Goal: Task Accomplishment & Management: Manage account settings

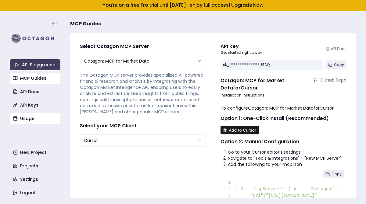
click at [23, 116] on link "Usage" at bounding box center [35, 118] width 51 height 11
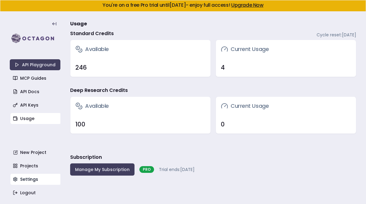
click at [29, 176] on link "Settings" at bounding box center [35, 179] width 51 height 11
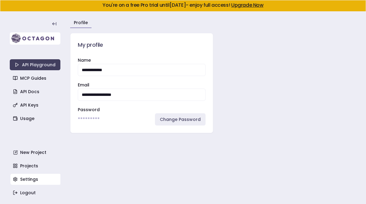
click at [19, 38] on img at bounding box center [35, 38] width 51 height 12
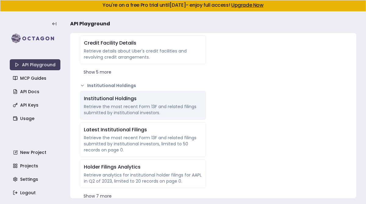
scroll to position [1371, 0]
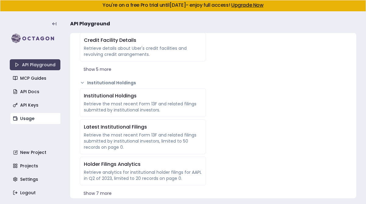
click at [23, 120] on link "Usage" at bounding box center [35, 118] width 51 height 11
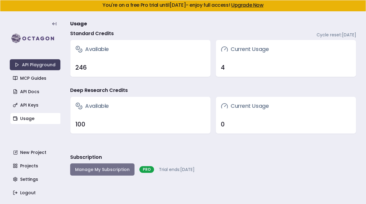
click at [93, 169] on button "Manage My Subscription" at bounding box center [102, 169] width 64 height 12
click at [96, 166] on button "Manage My Subscription" at bounding box center [102, 169] width 64 height 12
